Goal: Use online tool/utility: Utilize a website feature to perform a specific function

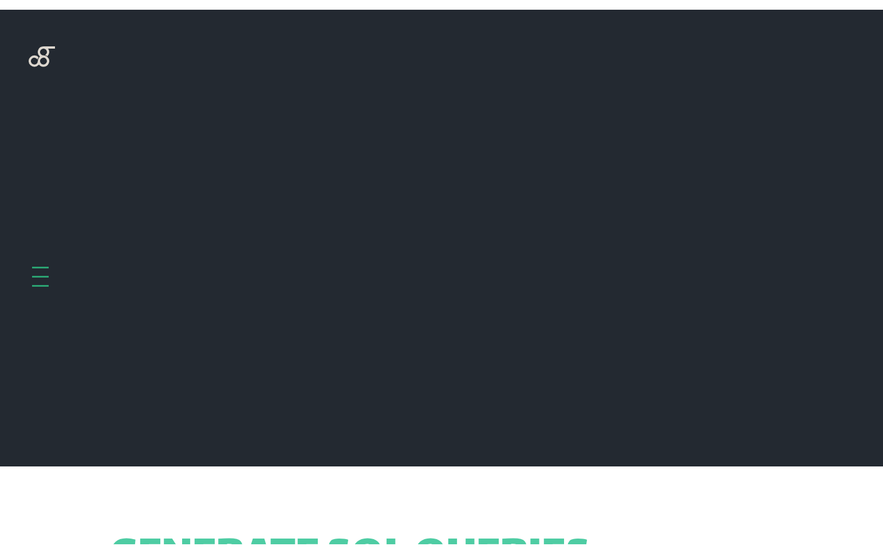
scroll to position [457, 0]
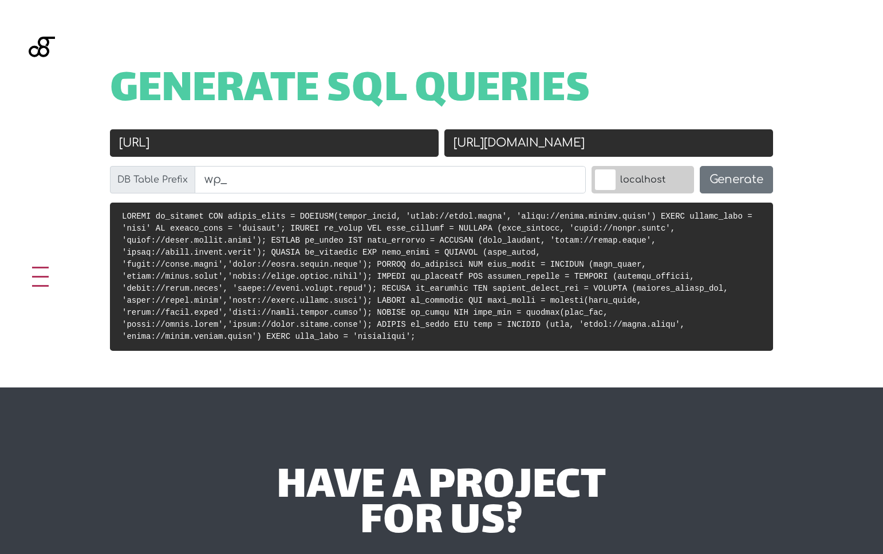
drag, startPoint x: 499, startPoint y: 145, endPoint x: 721, endPoint y: 162, distance: 222.3
click at [721, 162] on div "New URL https://livit.kinsta.cloud" at bounding box center [609, 147] width 335 height 37
paste input "impactreport"
type input "[URL][DOMAIN_NAME]"
drag, startPoint x: 164, startPoint y: 144, endPoint x: 282, endPoint y: 152, distance: 117.7
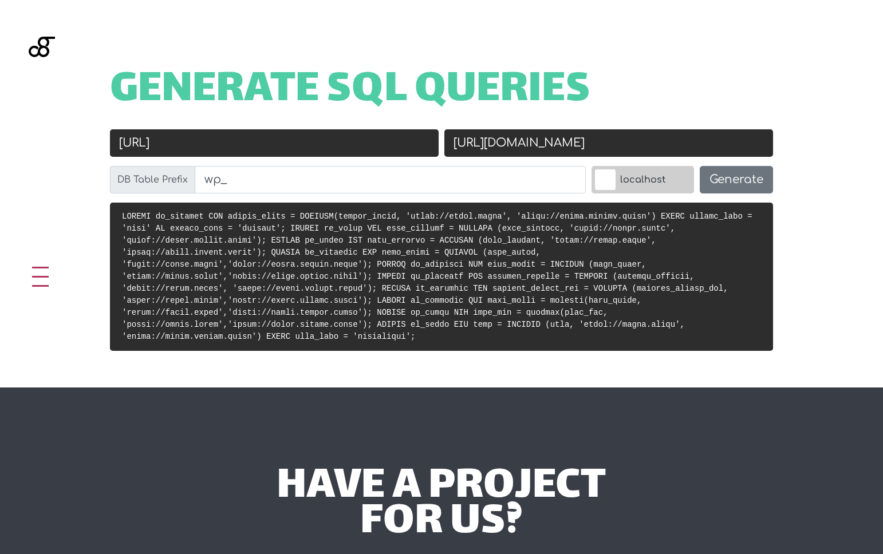
click at [282, 152] on input "https://livit.local" at bounding box center [274, 142] width 329 height 27
paste input "[DOMAIN_NAME]"
type input "[URL][DOMAIN_NAME]"
click at [730, 186] on button "Generate" at bounding box center [736, 179] width 73 height 27
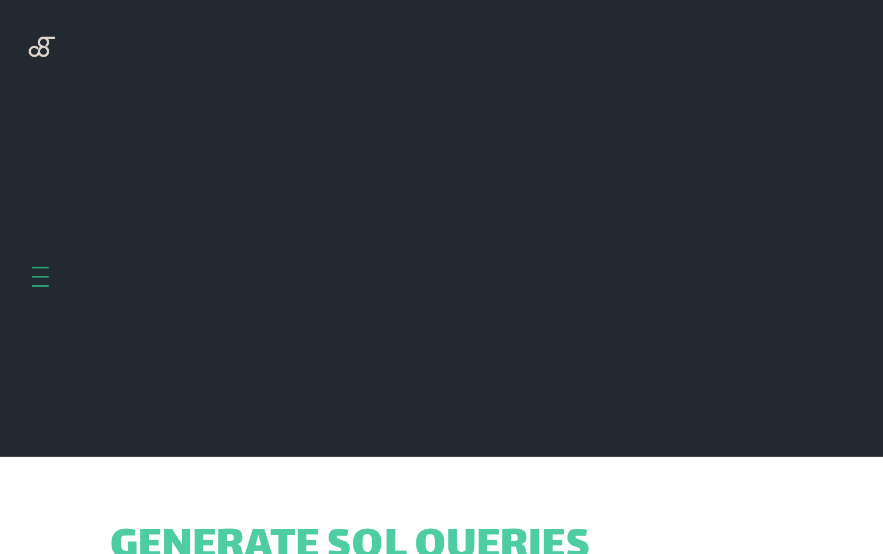
scroll to position [457, 0]
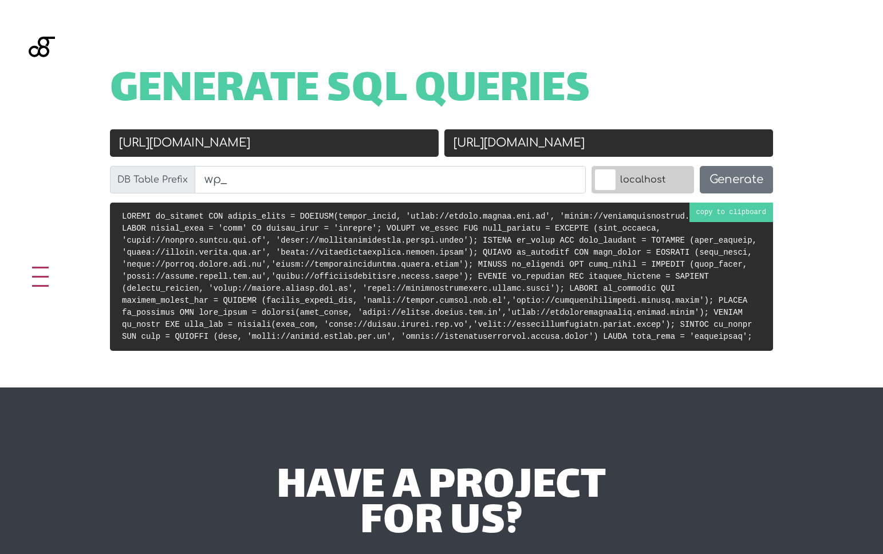
click at [581, 246] on pre at bounding box center [441, 277] width 663 height 148
drag, startPoint x: 164, startPoint y: 140, endPoint x: 92, endPoint y: 141, distance: 72.2
click at [92, 141] on div "Old URL [URL][DOMAIN_NAME] New URL [URL][DOMAIN_NAME] DB Table Prefix wp_ local…" at bounding box center [441, 165] width 709 height 73
type input "[DOMAIN_NAME]"
drag, startPoint x: 498, startPoint y: 141, endPoint x: 410, endPoint y: 142, distance: 88.8
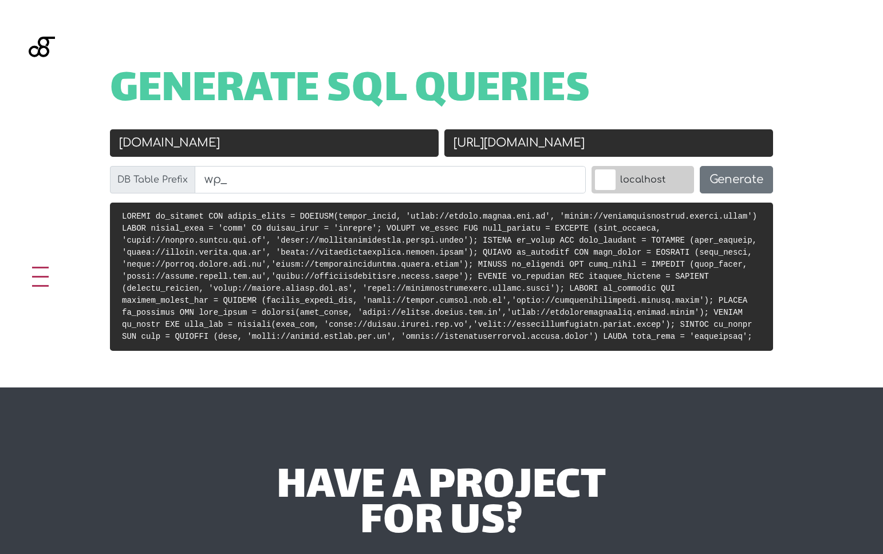
click at [410, 142] on div "Old URL [DOMAIN_NAME] New URL [URL][DOMAIN_NAME] DB Table Prefix wp_ localhost …" at bounding box center [441, 165] width 669 height 73
type input "[DOMAIN_NAME]"
click at [735, 176] on button "Generate" at bounding box center [736, 179] width 73 height 27
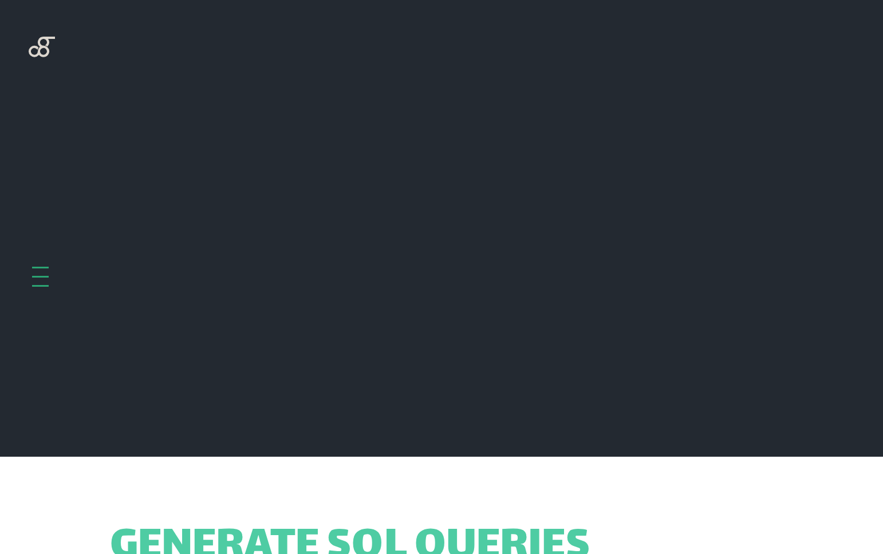
scroll to position [457, 0]
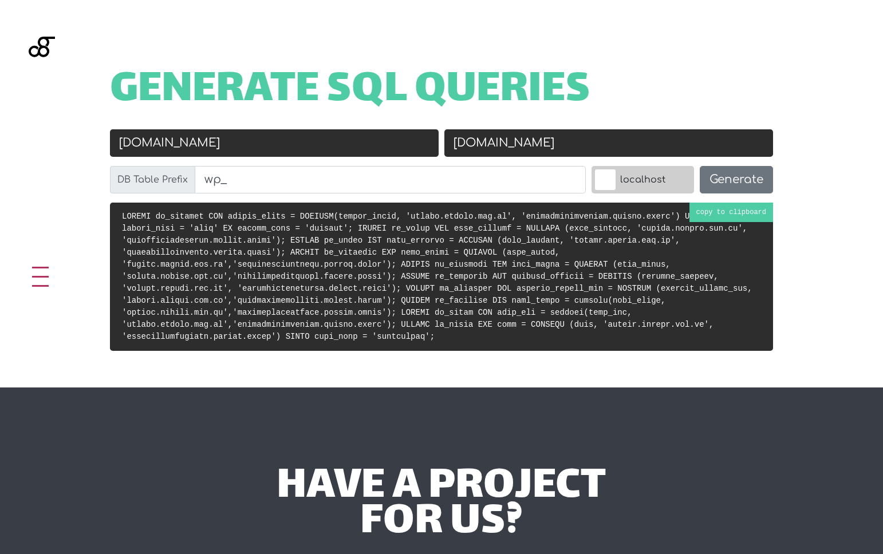
click at [466, 262] on code at bounding box center [437, 276] width 631 height 129
click at [287, 140] on input "impact.claust.com.au" at bounding box center [274, 142] width 329 height 27
click at [486, 145] on input "[DOMAIN_NAME]" at bounding box center [608, 142] width 329 height 27
click at [291, 144] on input "[DOMAIN_NAME]" at bounding box center [274, 142] width 329 height 27
paste input "https://cla.local"
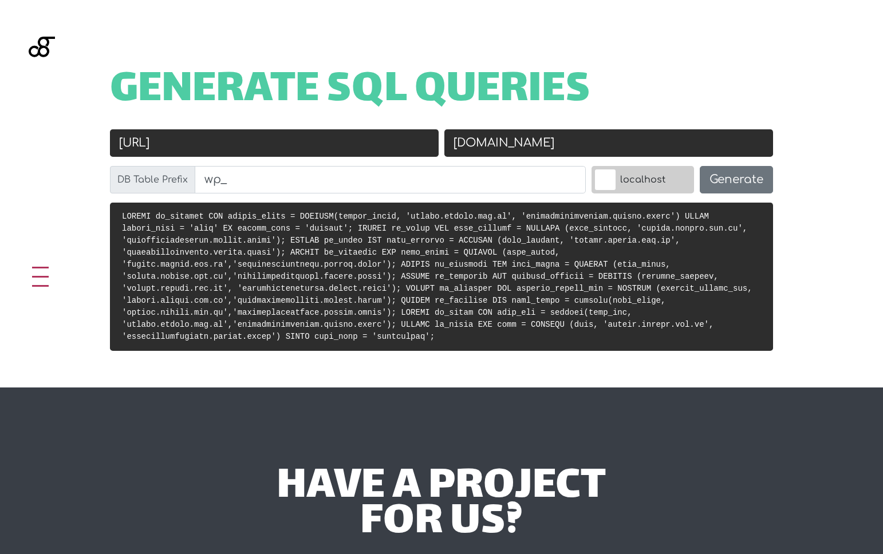
drag, startPoint x: 161, startPoint y: 142, endPoint x: 84, endPoint y: 138, distance: 76.9
click at [84, 138] on div "Generate SQL Queries Old URL https://cla.local New URL livitimpactreport.kinsta…" at bounding box center [441, 194] width 883 height 388
type input "https://cla.local"
click at [454, 146] on input "[DOMAIN_NAME]" at bounding box center [608, 142] width 329 height 27
paste input "https://"
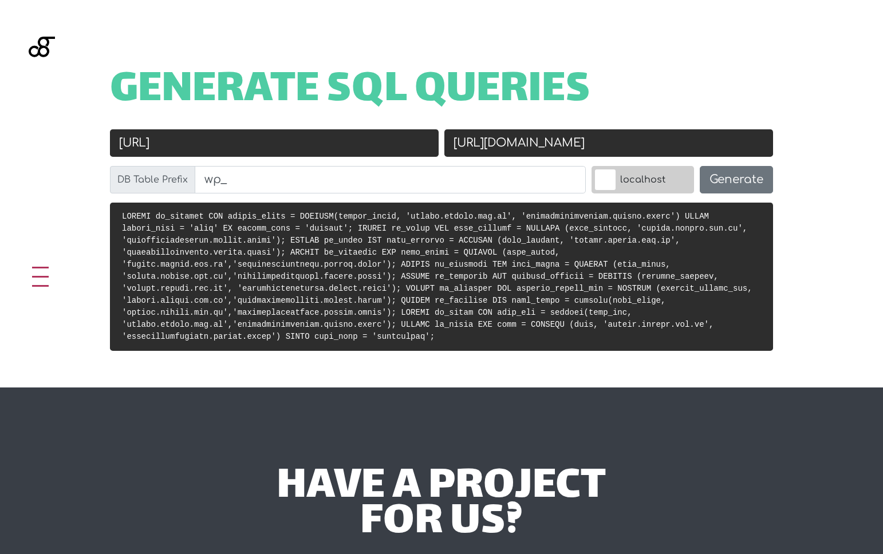
type input "[URL][DOMAIN_NAME]"
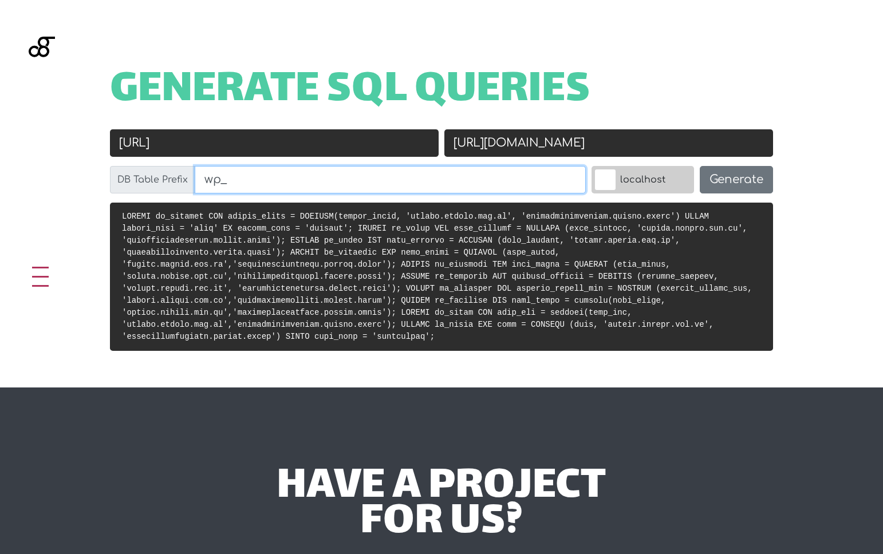
click at [412, 180] on input "wp_" at bounding box center [390, 179] width 391 height 27
paste input "kse97bd4hm_"
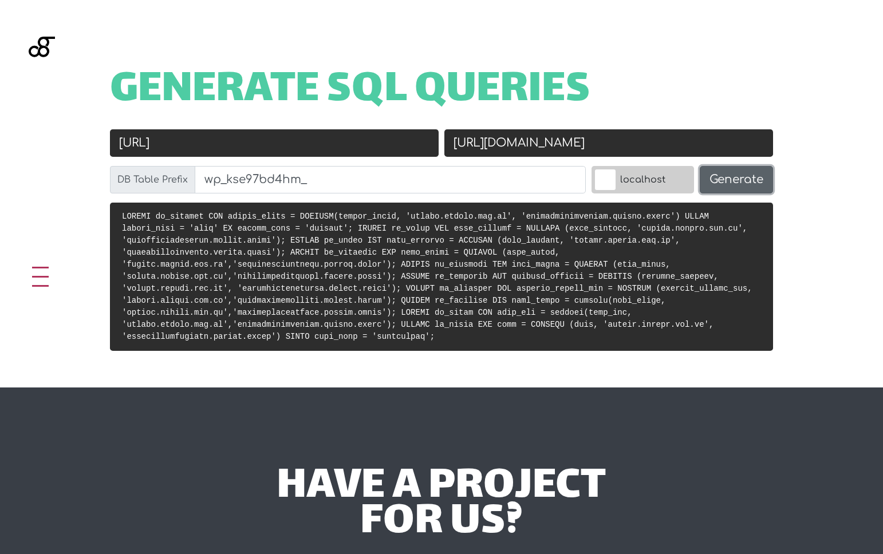
type input "wp_kse97bd4hm_"
click at [741, 181] on button "Generate" at bounding box center [736, 179] width 73 height 27
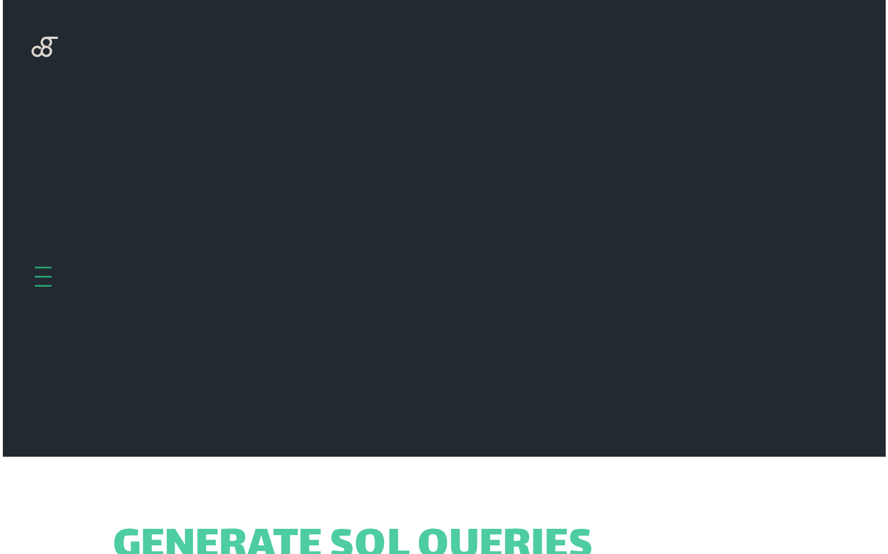
scroll to position [457, 0]
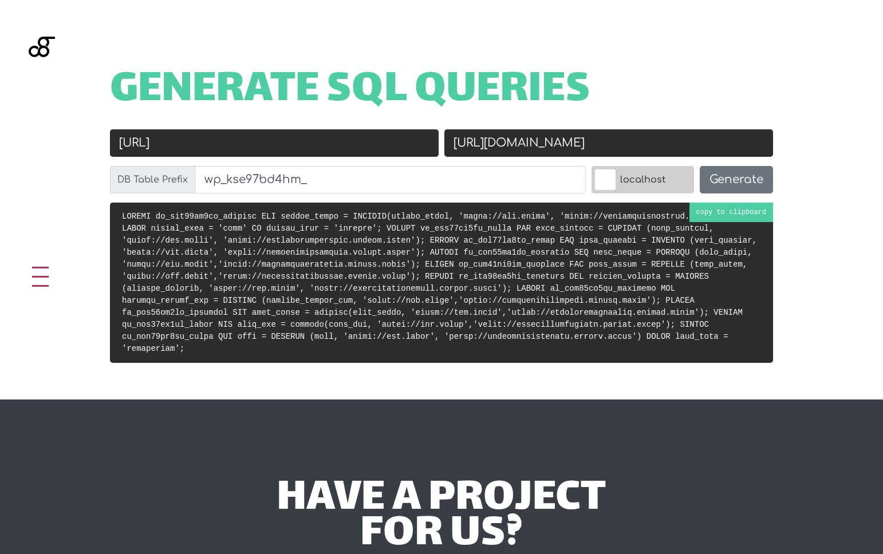
click at [526, 264] on code at bounding box center [439, 282] width 635 height 141
click at [548, 154] on input "[URL][DOMAIN_NAME]" at bounding box center [608, 142] width 329 height 27
drag, startPoint x: 498, startPoint y: 144, endPoint x: 733, endPoint y: 156, distance: 235.1
click at [733, 156] on input "[URL][DOMAIN_NAME]" at bounding box center [608, 142] width 329 height 27
